Goal: Information Seeking & Learning: Learn about a topic

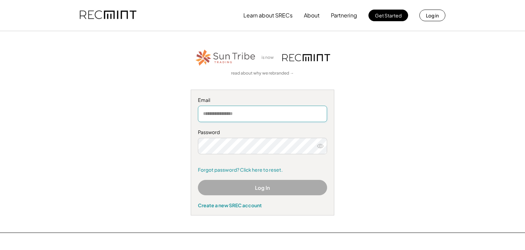
click at [293, 115] on input "email" at bounding box center [262, 114] width 129 height 16
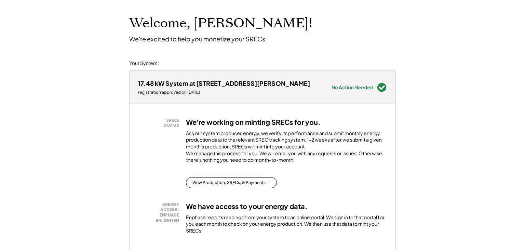
scroll to position [36, 0]
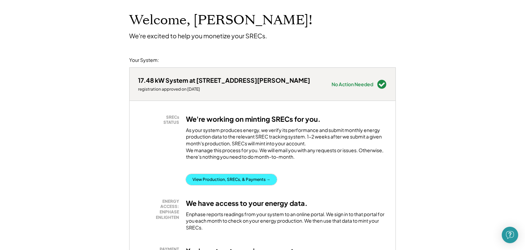
click at [243, 185] on button "View Production, SRECs, & Payments →" at bounding box center [231, 179] width 91 height 11
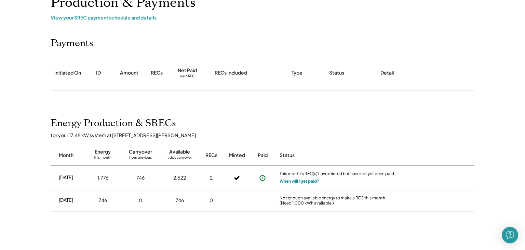
scroll to position [36, 0]
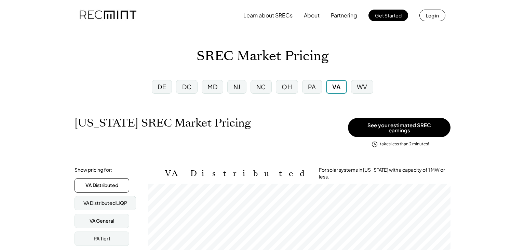
scroll to position [112, 302]
click at [218, 92] on div "MD" at bounding box center [213, 87] width 22 height 14
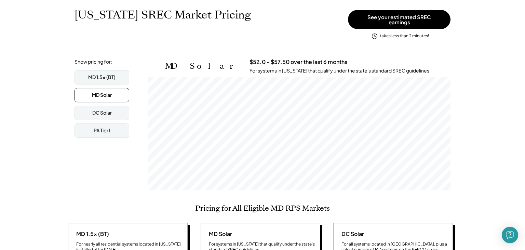
scroll to position [108, 0]
click at [108, 75] on div "MD 1.5x (BT)" at bounding box center [101, 77] width 27 height 7
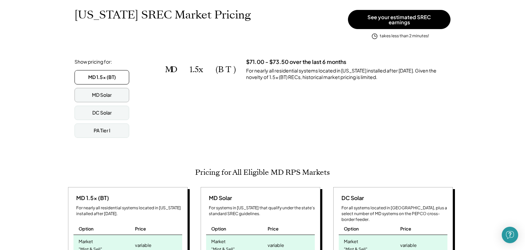
click at [107, 92] on div "MD Solar" at bounding box center [102, 95] width 20 height 7
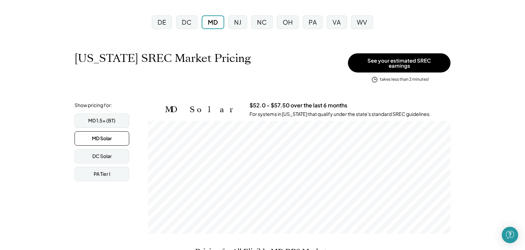
scroll to position [0, 0]
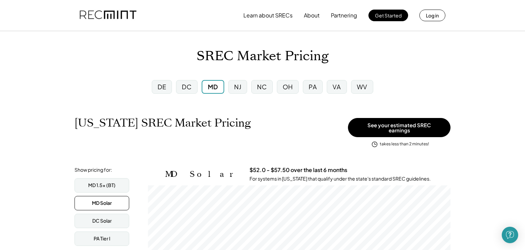
click at [285, 88] on div "OH" at bounding box center [288, 86] width 10 height 9
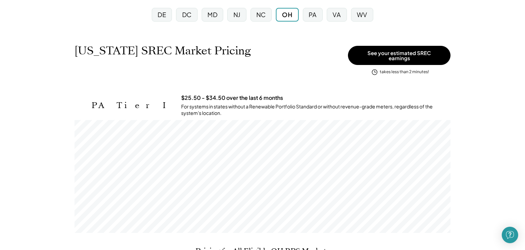
scroll to position [113, 376]
click at [219, 20] on div "MD" at bounding box center [213, 15] width 22 height 14
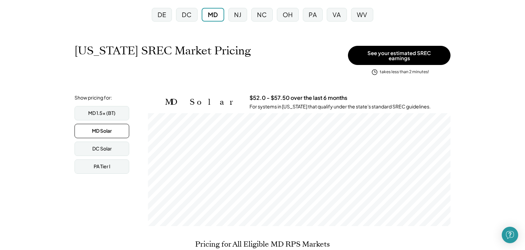
scroll to position [113, 302]
click at [122, 108] on div "MD 1.5x (BT)" at bounding box center [101, 113] width 55 height 14
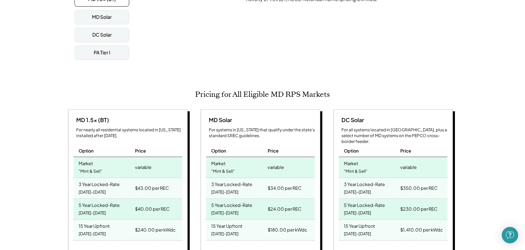
scroll to position [216, 0]
